Goal: Information Seeking & Learning: Learn about a topic

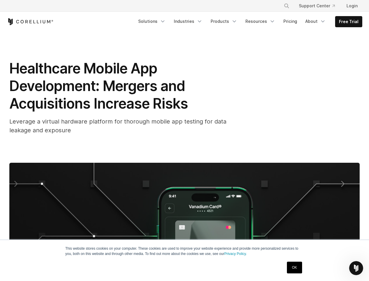
click at [185, 140] on div "Healthcare Mobile App Development: Mergers and Acquisitions Increase Risks Leve…" at bounding box center [184, 236] width 369 height 408
click at [287, 6] on icon "Search" at bounding box center [286, 6] width 5 height 5
click at [287, 6] on div "×" at bounding box center [287, 5] width 6 height 9
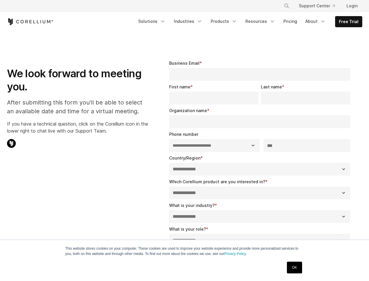
select select "**"
